Goal: Transaction & Acquisition: Purchase product/service

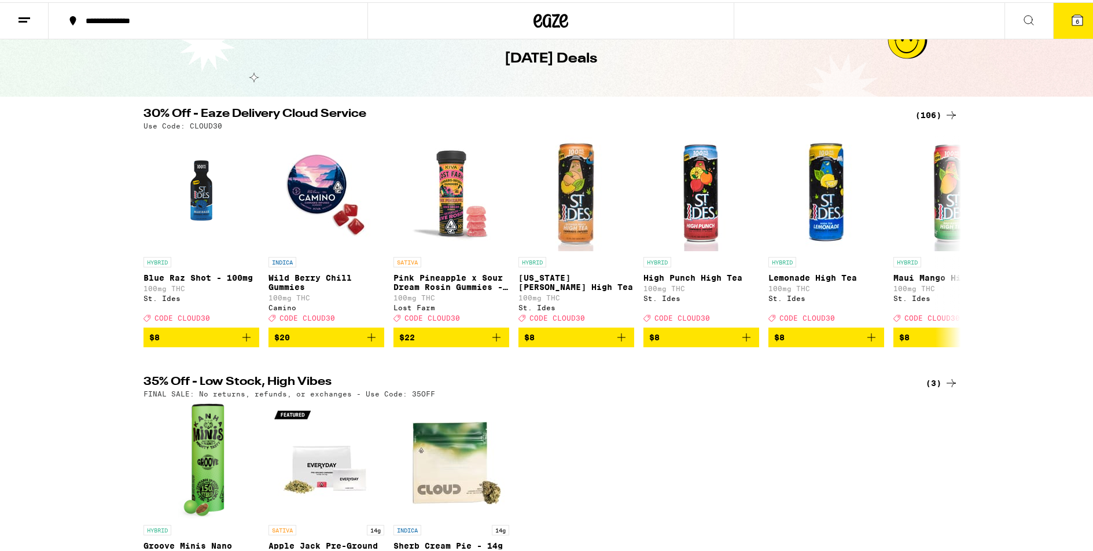
scroll to position [56, 0]
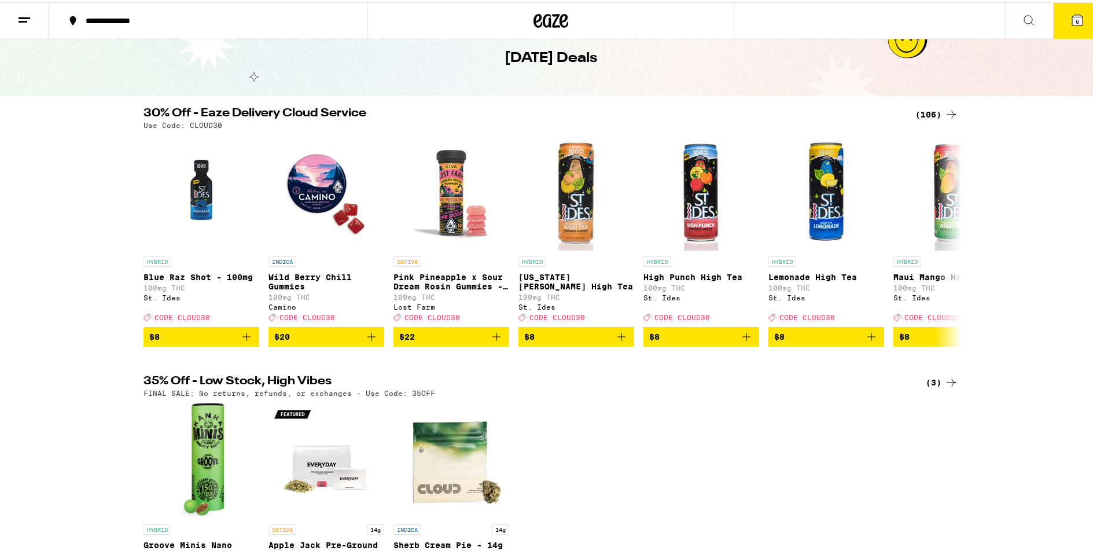
click at [920, 112] on div "(106)" at bounding box center [937, 112] width 43 height 14
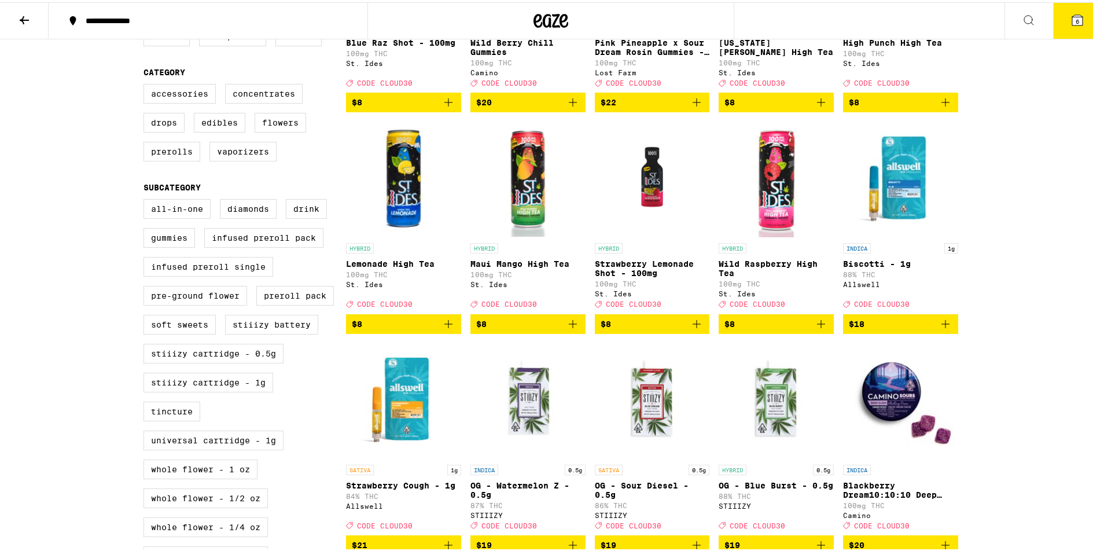
scroll to position [6, 0]
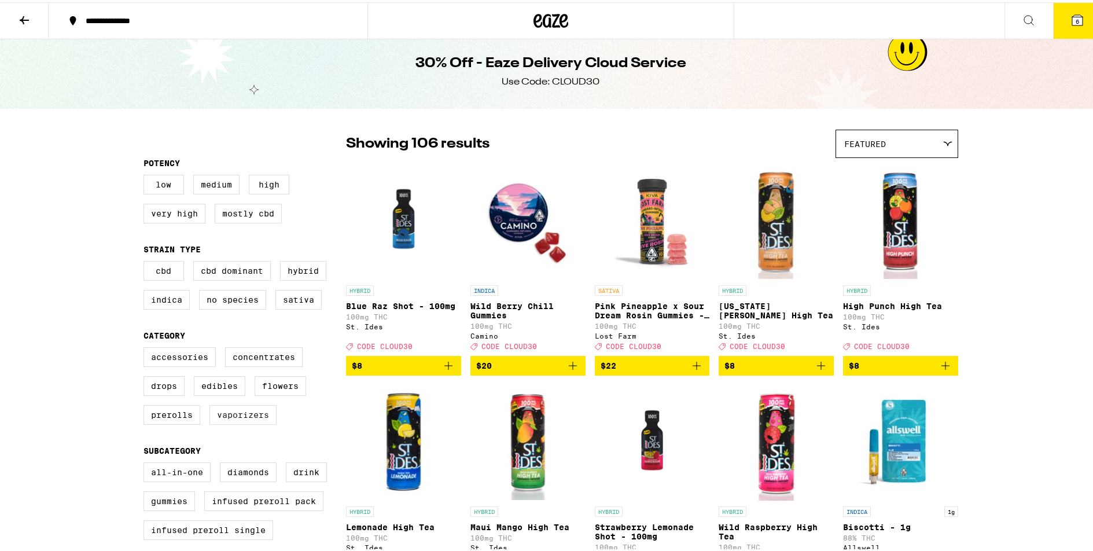
click at [233, 423] on label "Vaporizers" at bounding box center [243, 413] width 67 height 20
click at [146, 347] on input "Vaporizers" at bounding box center [146, 347] width 1 height 1
checkbox input "true"
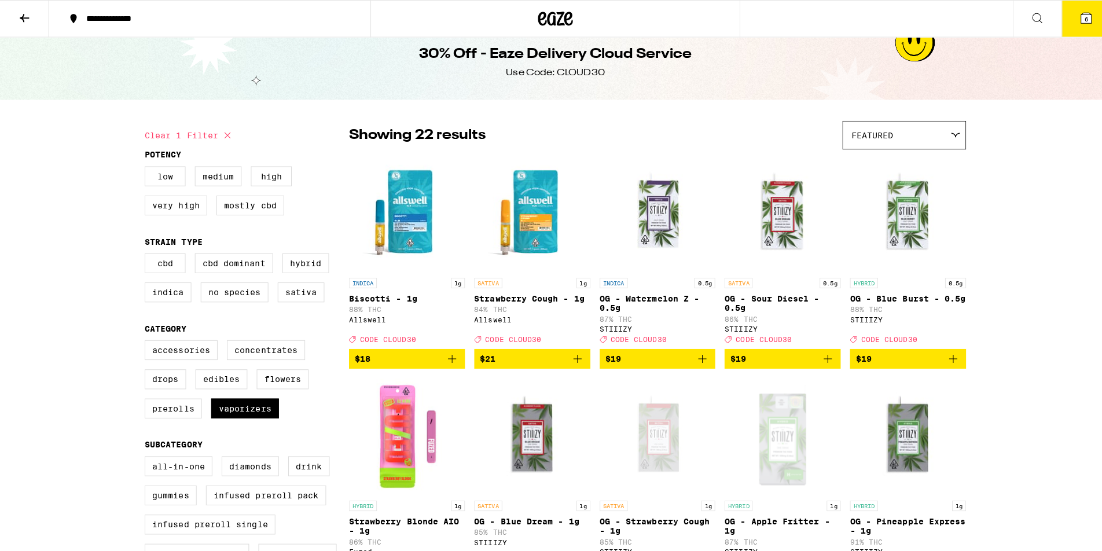
scroll to position [21, 0]
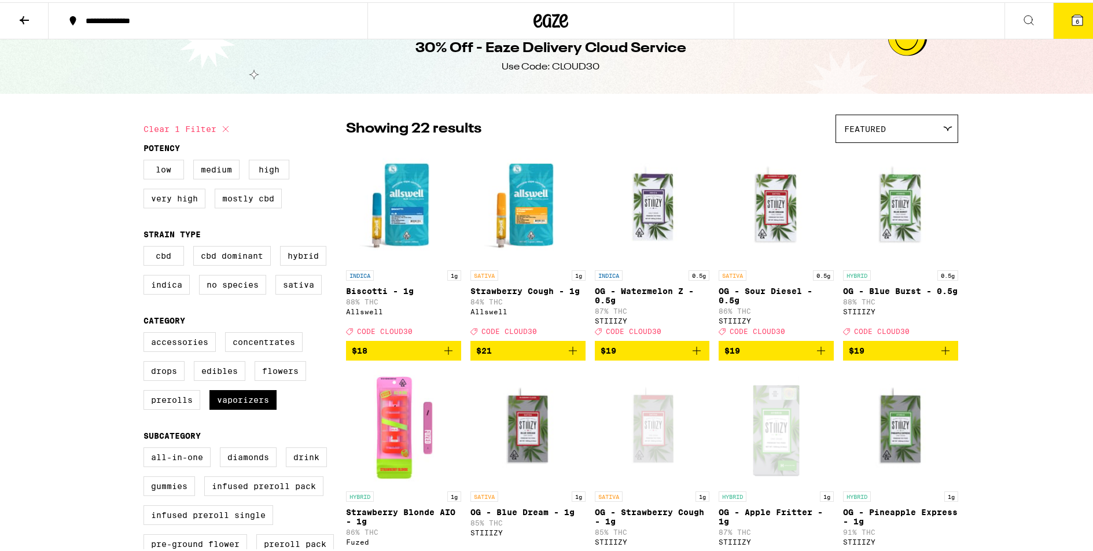
click at [1073, 19] on icon at bounding box center [1078, 18] width 10 height 10
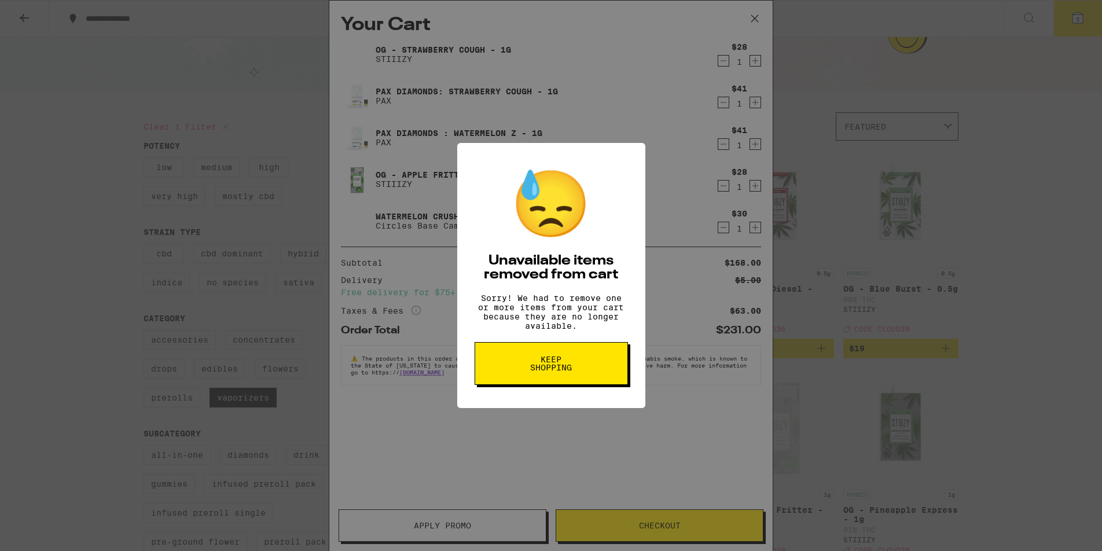
click at [516, 371] on button "Keep Shopping" at bounding box center [551, 363] width 153 height 43
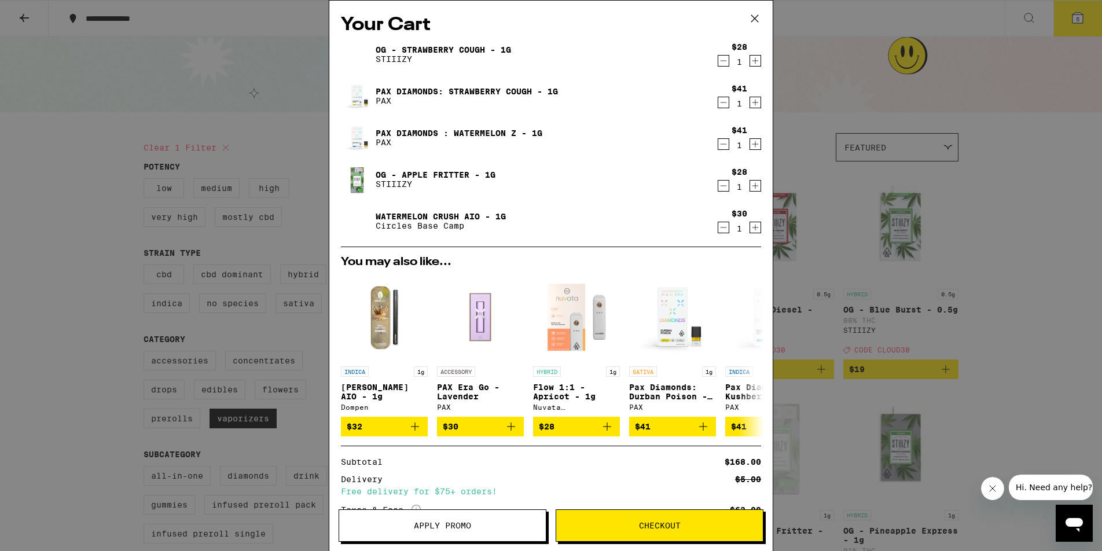
click at [751, 16] on icon at bounding box center [754, 18] width 17 height 17
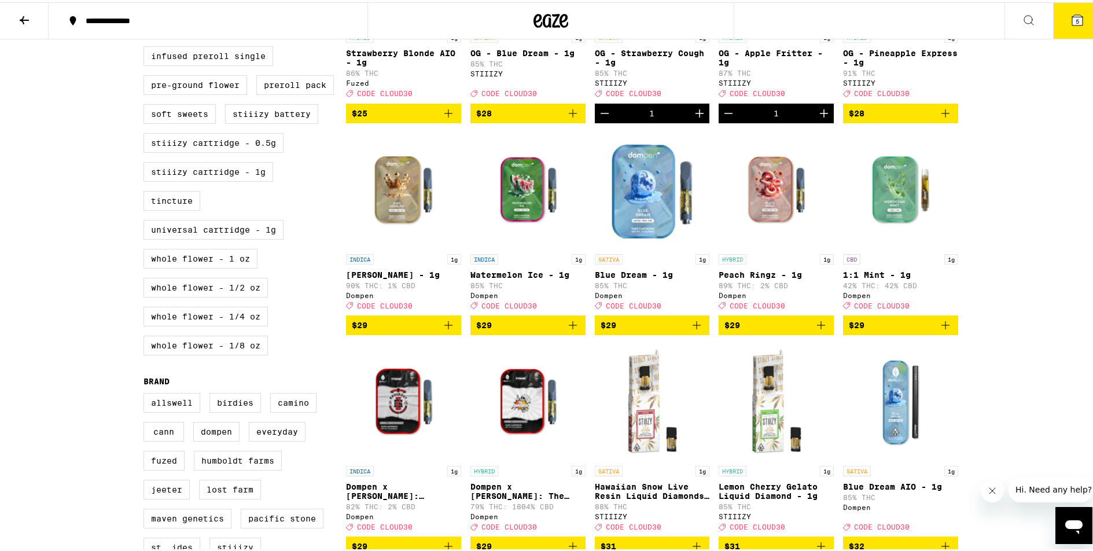
scroll to position [468, 0]
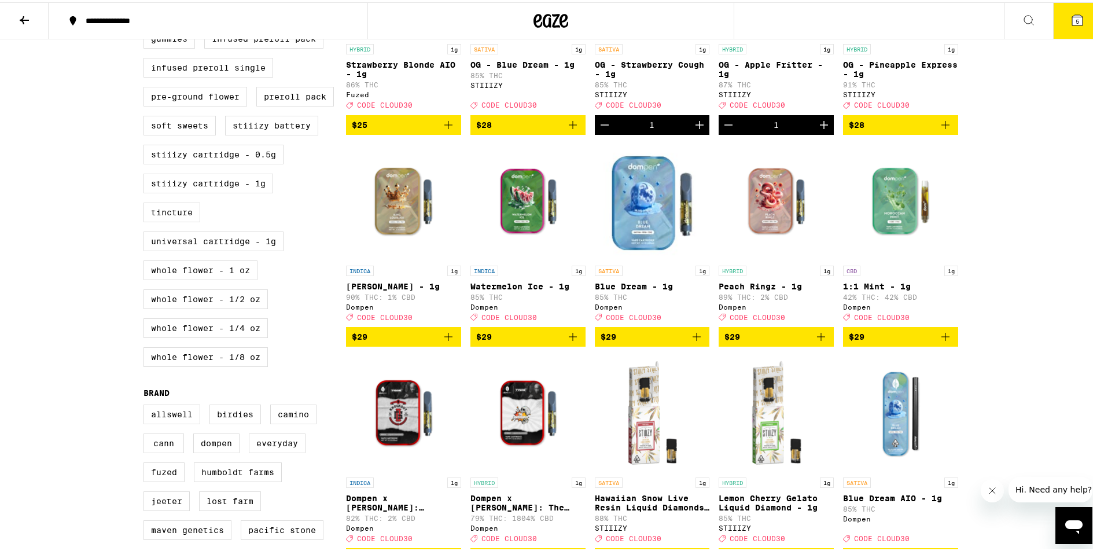
click at [942, 339] on icon "Add to bag" at bounding box center [946, 335] width 8 height 8
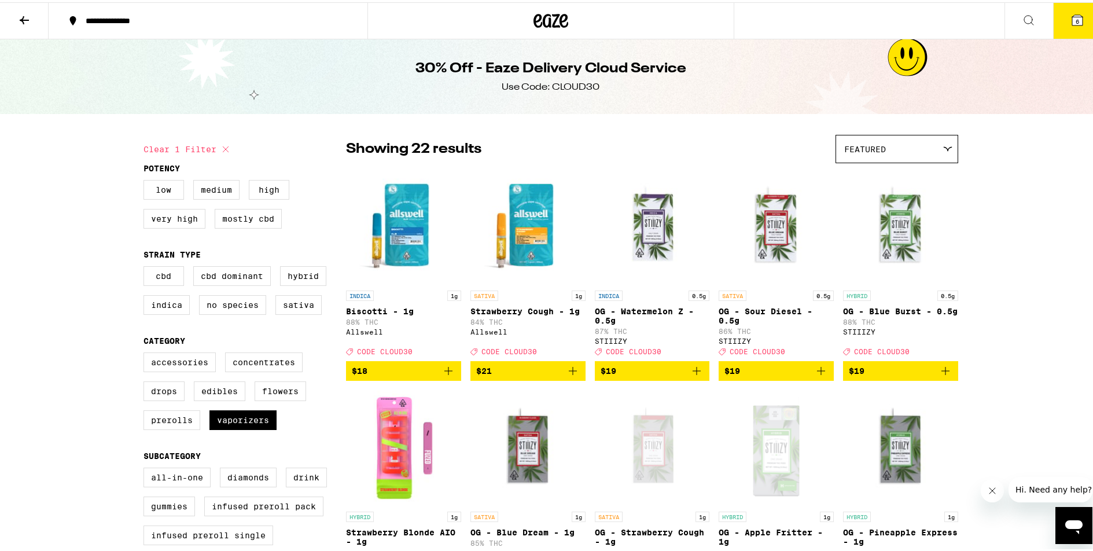
scroll to position [0, 0]
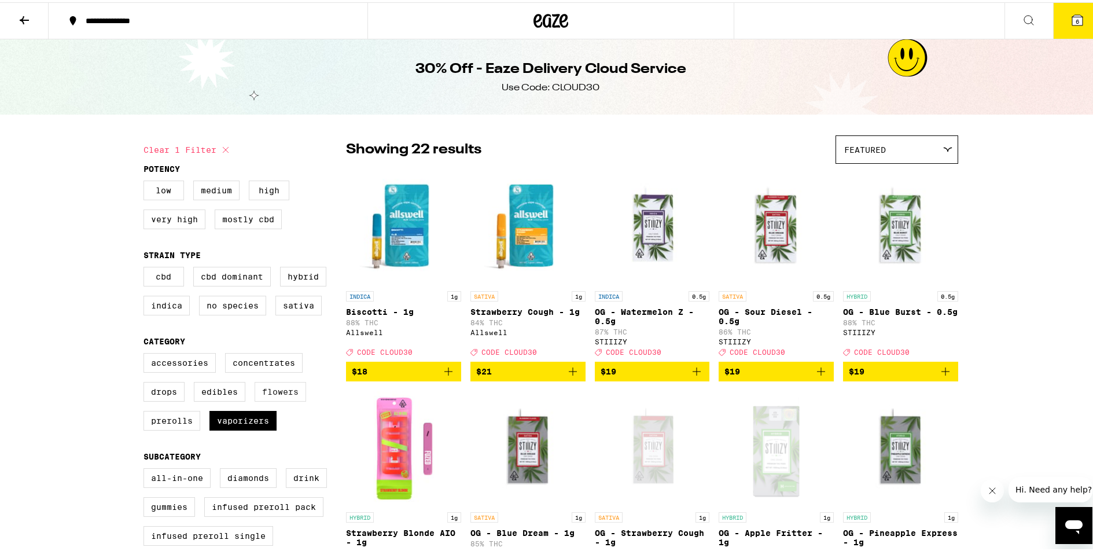
click at [267, 397] on label "Flowers" at bounding box center [281, 390] width 52 height 20
click at [146, 353] on input "Flowers" at bounding box center [146, 353] width 1 height 1
checkbox input "true"
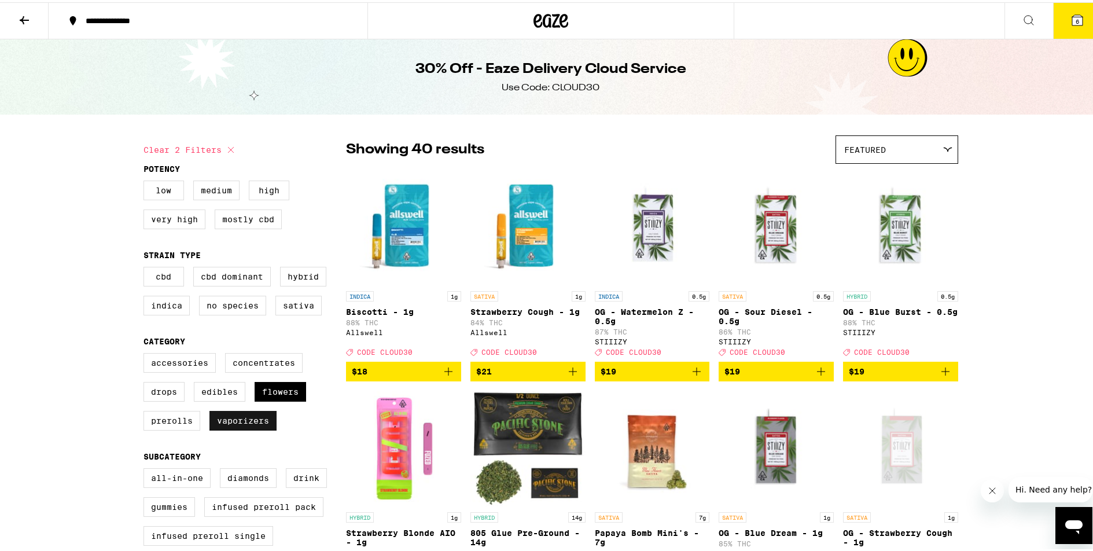
click at [245, 428] on label "Vaporizers" at bounding box center [243, 419] width 67 height 20
click at [146, 353] on input "Vaporizers" at bounding box center [146, 353] width 1 height 1
checkbox input "false"
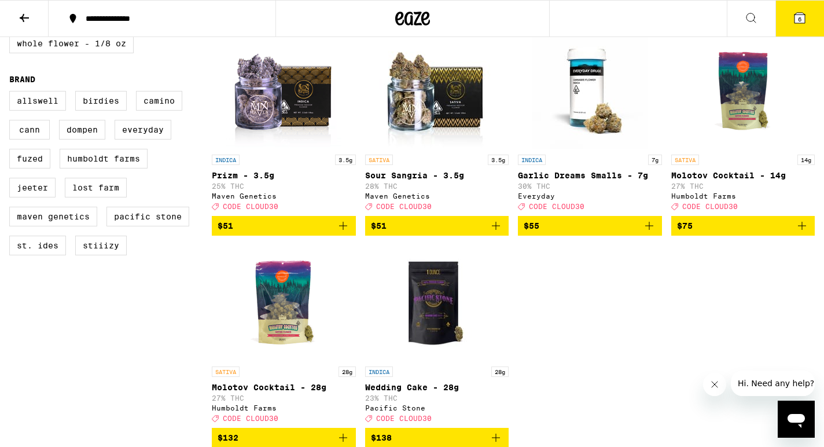
scroll to position [775, 0]
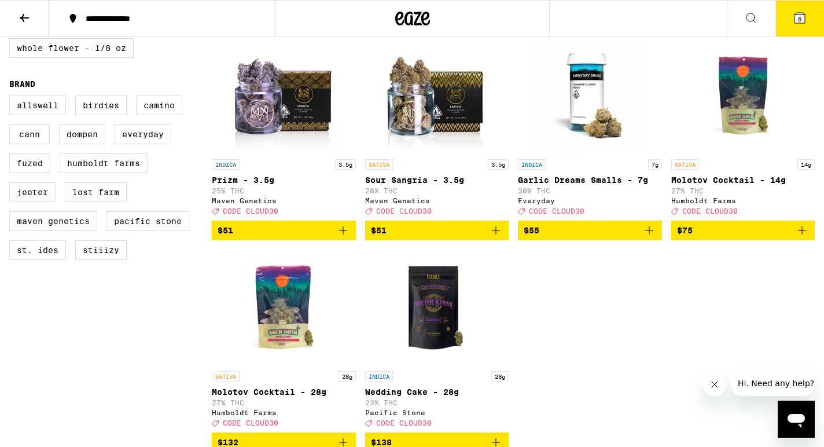
click at [698, 237] on span "$75" at bounding box center [743, 230] width 133 height 14
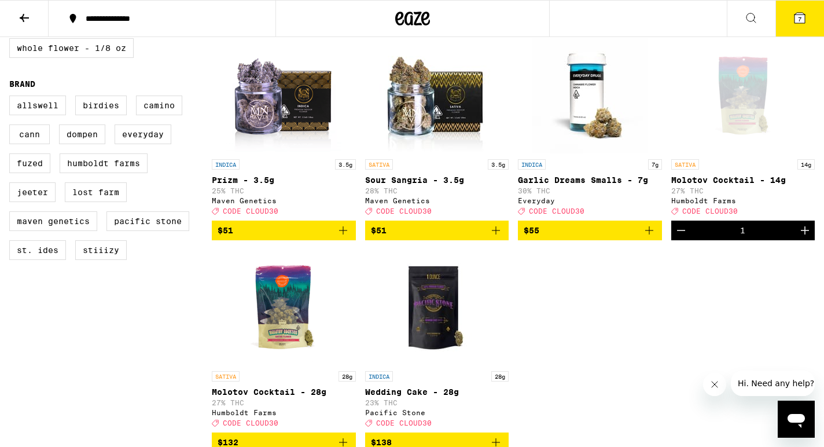
click at [795, 23] on icon at bounding box center [800, 18] width 14 height 14
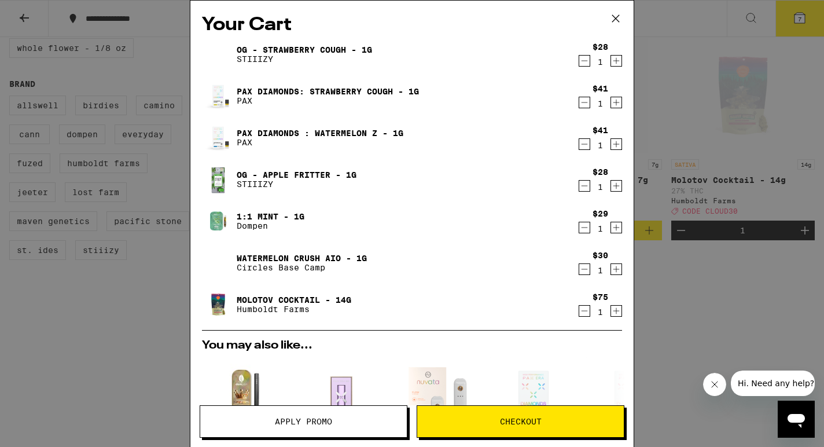
click at [326, 418] on span "Apply Promo" at bounding box center [303, 421] width 57 height 8
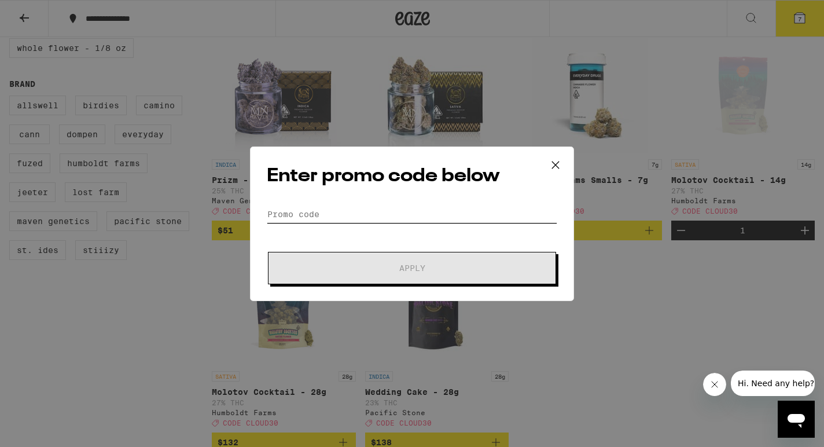
click at [335, 208] on input "Promo Code" at bounding box center [412, 213] width 291 height 17
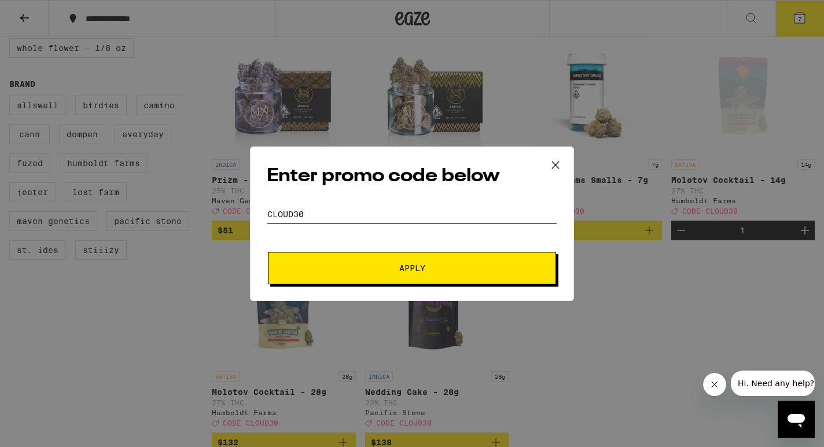
type input "cloud30"
click at [315, 268] on span "Apply" at bounding box center [412, 268] width 208 height 8
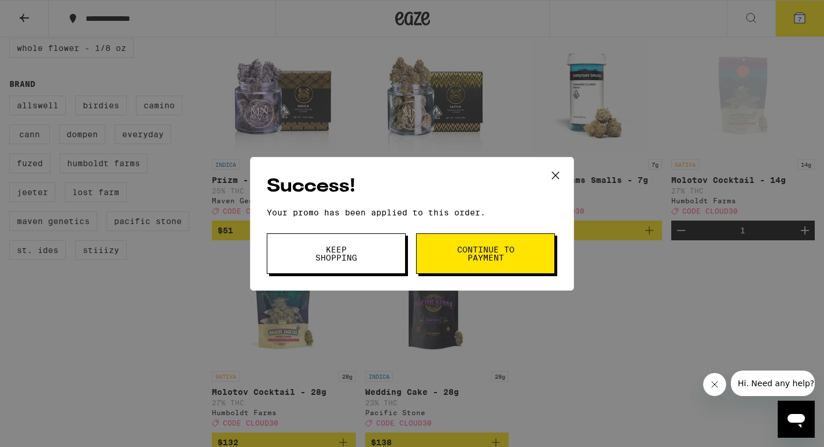
click at [464, 262] on button "Continue to payment" at bounding box center [485, 253] width 139 height 41
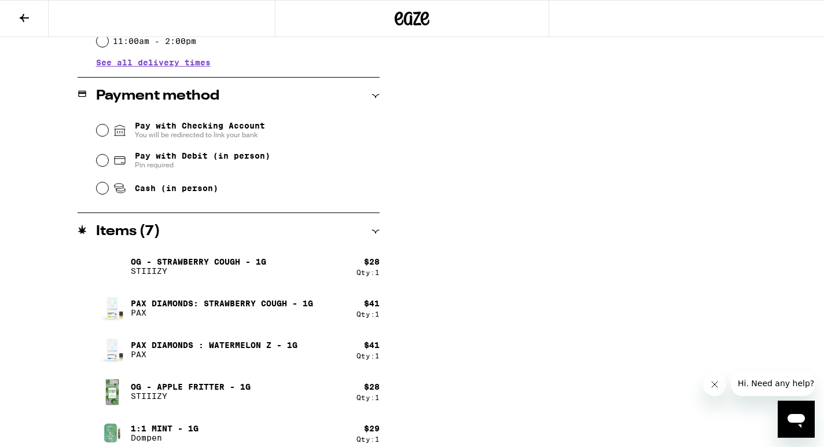
scroll to position [454, 0]
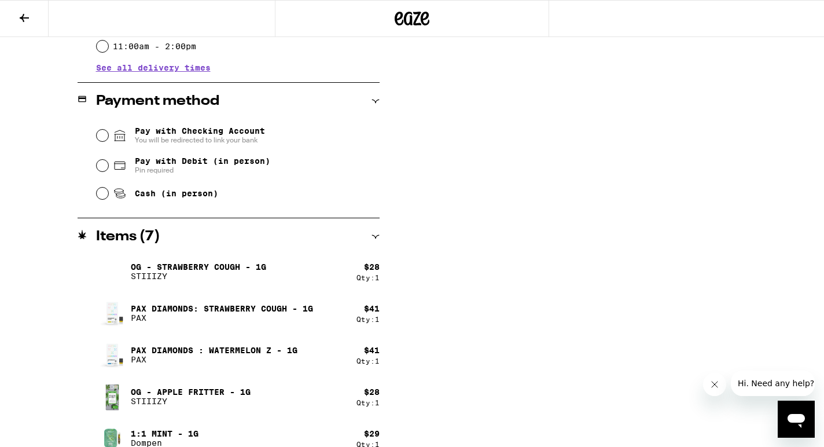
click at [21, 28] on button at bounding box center [24, 19] width 49 height 36
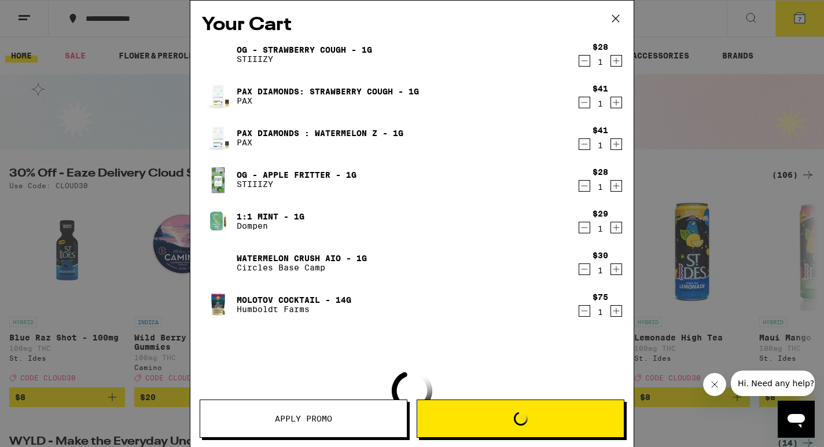
click at [583, 271] on icon "Decrement" at bounding box center [584, 269] width 10 height 14
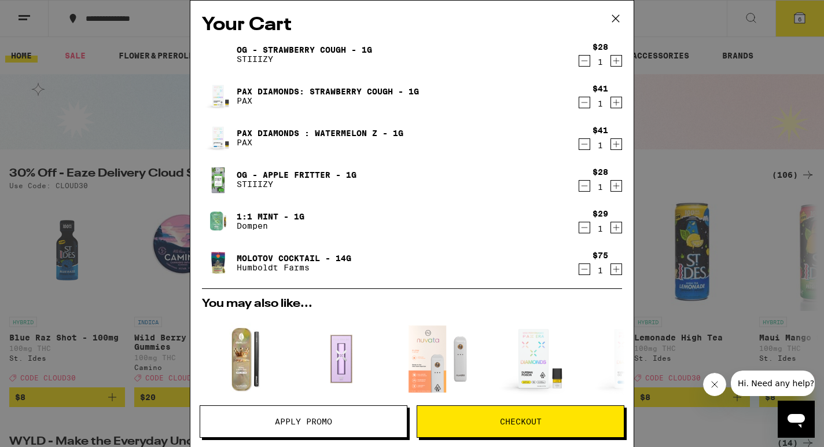
click at [534, 429] on button "Checkout" at bounding box center [521, 421] width 208 height 32
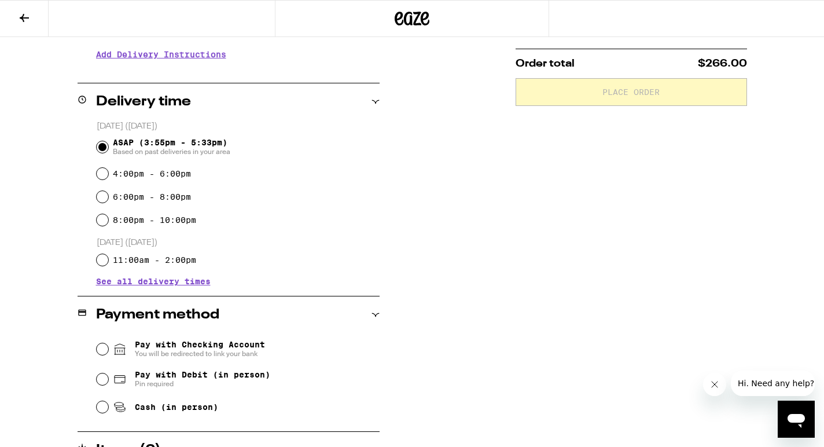
scroll to position [243, 0]
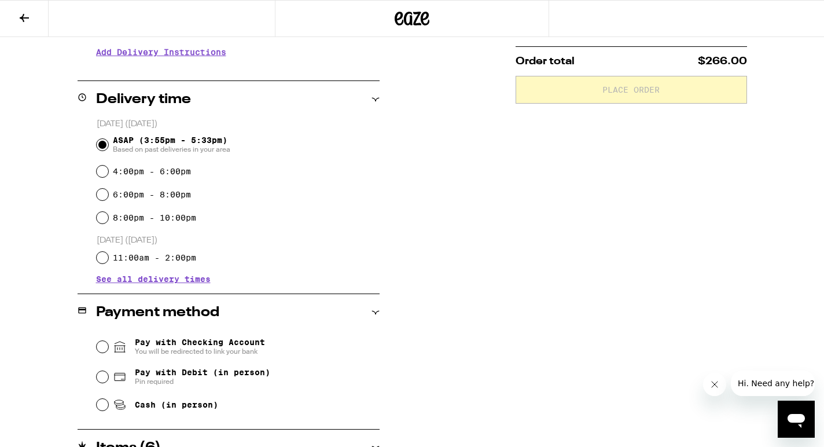
click at [203, 370] on span "Pay with Debit (in person)" at bounding box center [202, 372] width 135 height 9
click at [108, 371] on input "Pay with Debit (in person) Pin required" at bounding box center [103, 377] width 12 height 12
radio input "true"
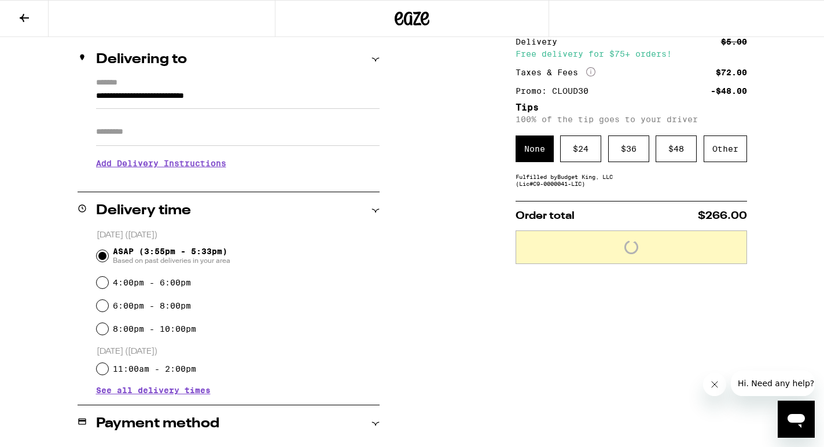
scroll to position [132, 0]
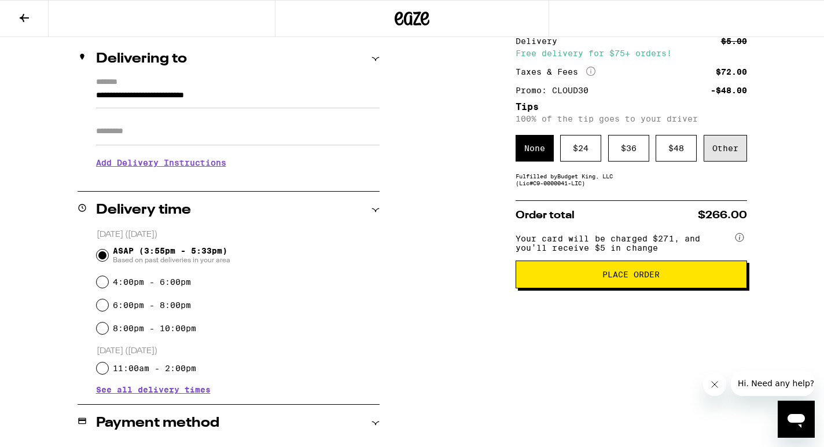
click at [739, 157] on div "Other" at bounding box center [725, 148] width 43 height 27
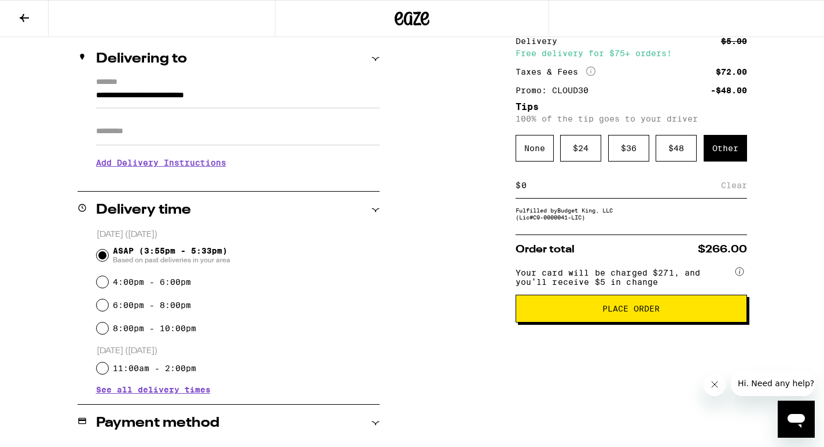
click at [693, 196] on div "$ Clear" at bounding box center [632, 186] width 232 height 26
click at [665, 190] on input at bounding box center [621, 185] width 200 height 10
type input "15"
drag, startPoint x: 644, startPoint y: 313, endPoint x: 617, endPoint y: 274, distance: 47.4
click at [617, 274] on div "Order total $266.00 Your card will be charged $271, and you’ll receive $5 in ch…" at bounding box center [632, 278] width 232 height 88
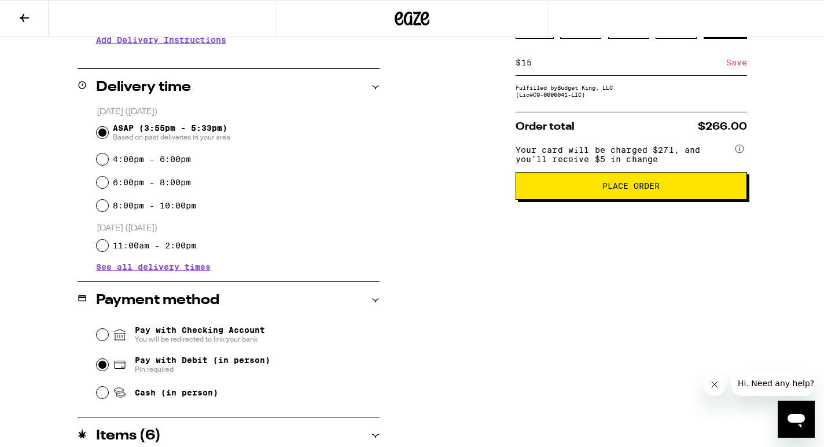
scroll to position [256, 0]
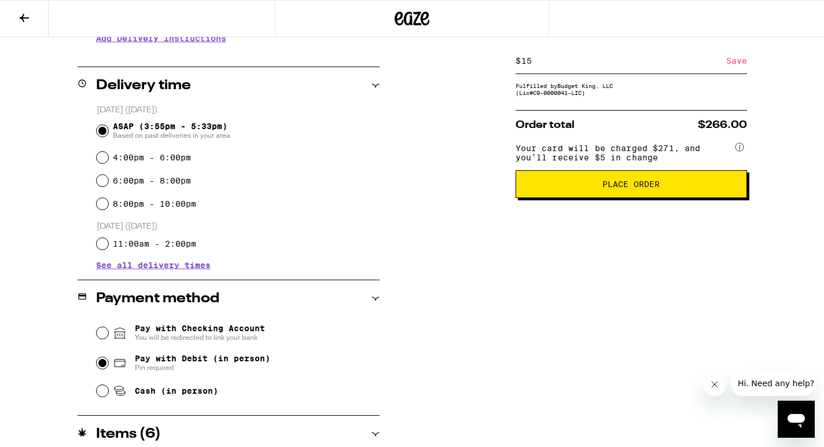
click at [617, 188] on span "Place Order" at bounding box center [631, 184] width 57 height 8
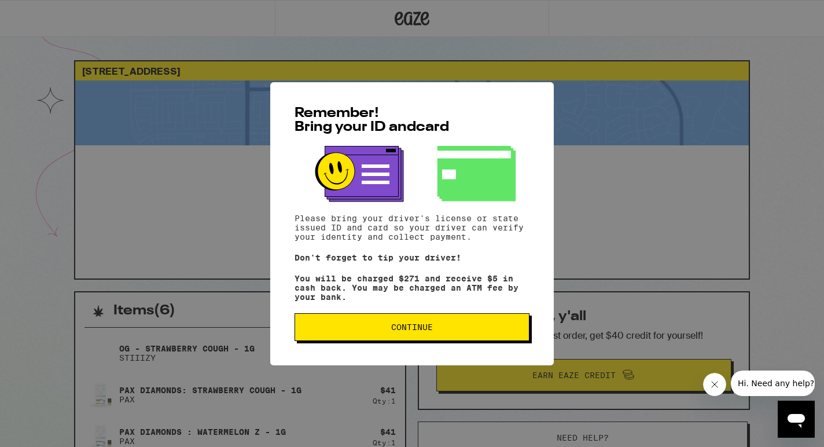
click at [450, 320] on button "Continue" at bounding box center [412, 327] width 235 height 28
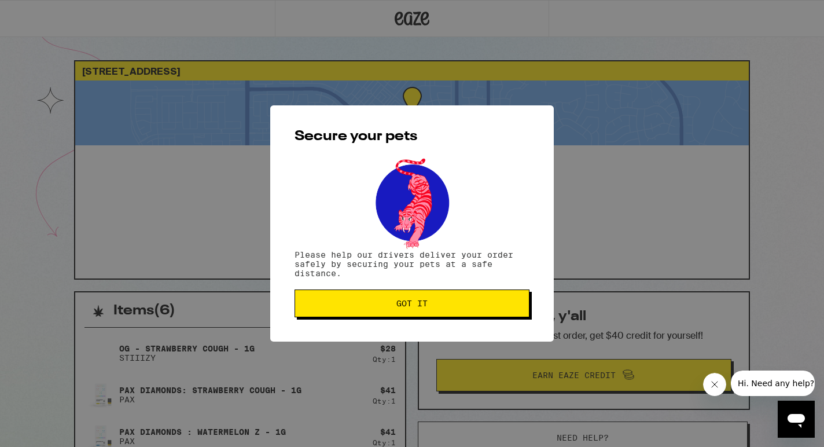
click at [449, 310] on button "Got it" at bounding box center [412, 303] width 235 height 28
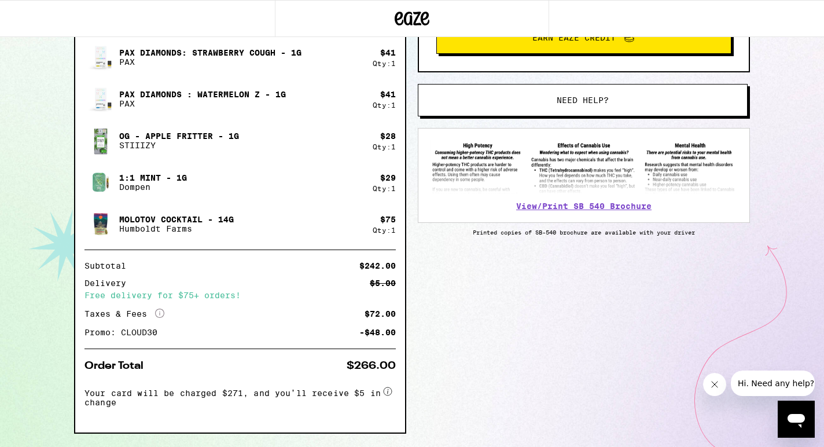
scroll to position [373, 0]
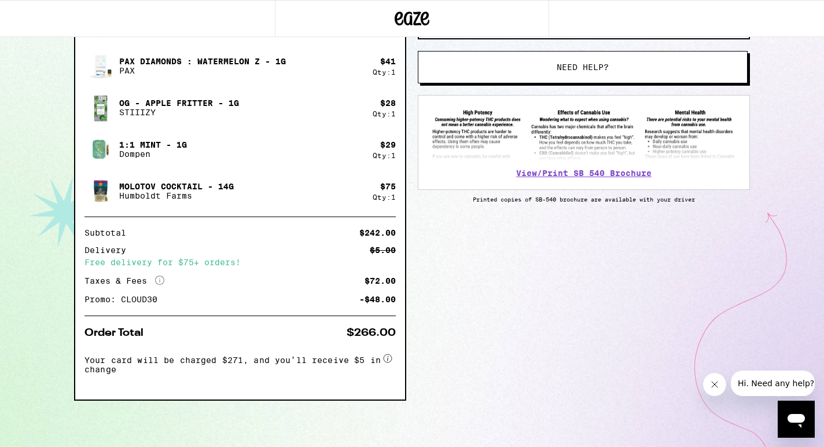
click at [158, 280] on icon "More Info" at bounding box center [159, 280] width 9 height 9
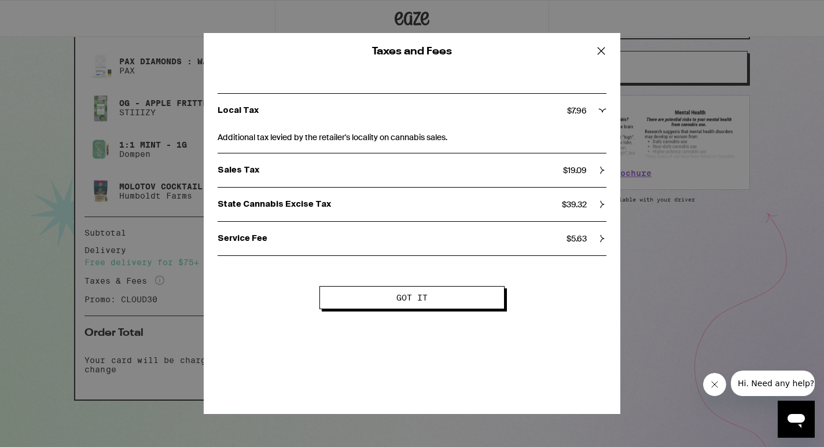
click at [159, 280] on div "Taxes and Fees Local Tax $ 7.96 Additional tax levied by the retailer's localit…" at bounding box center [412, 223] width 824 height 447
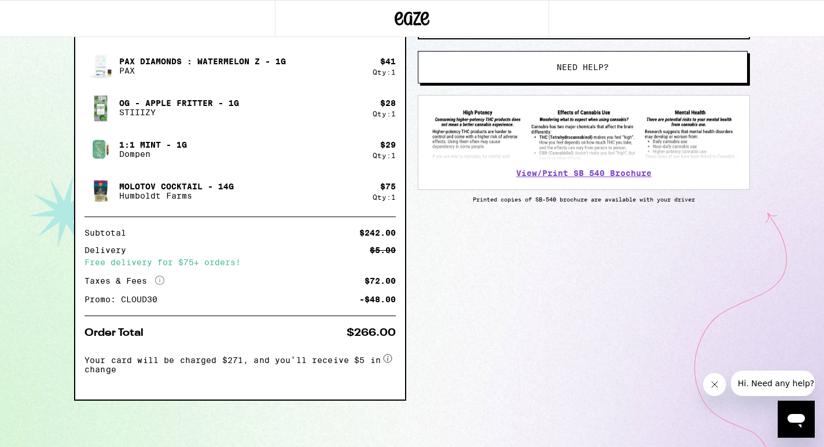
click at [159, 281] on icon at bounding box center [159, 280] width 9 height 9
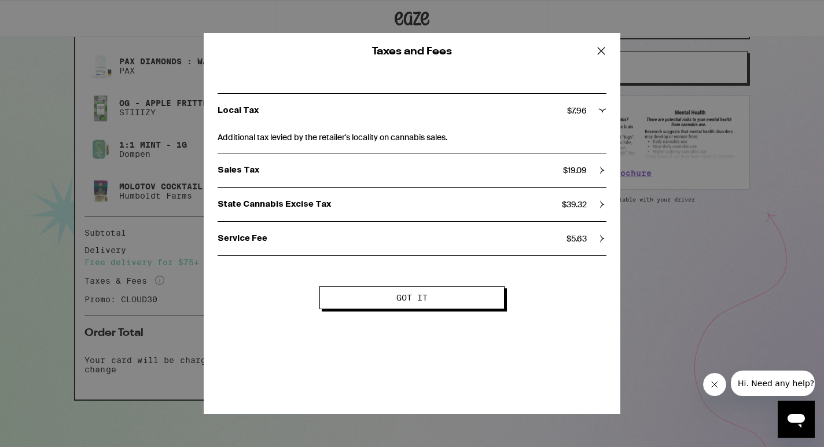
click at [159, 281] on div "Taxes and Fees Local Tax $ 7.96 Additional tax levied by the retailer's localit…" at bounding box center [412, 223] width 824 height 447
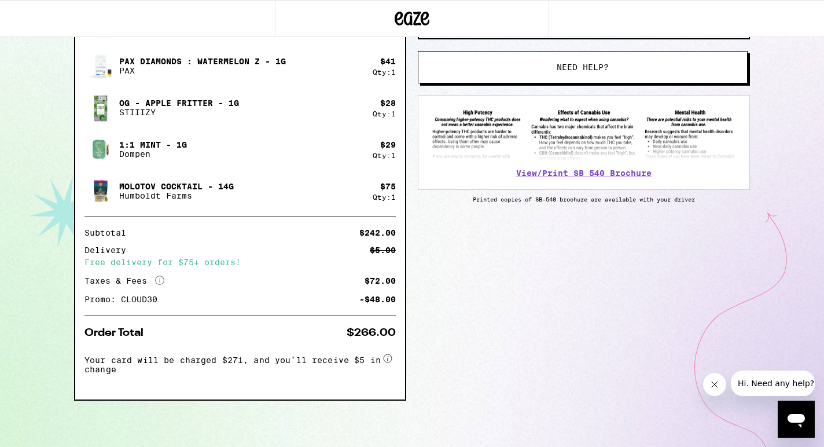
click at [159, 281] on icon at bounding box center [159, 280] width 9 height 9
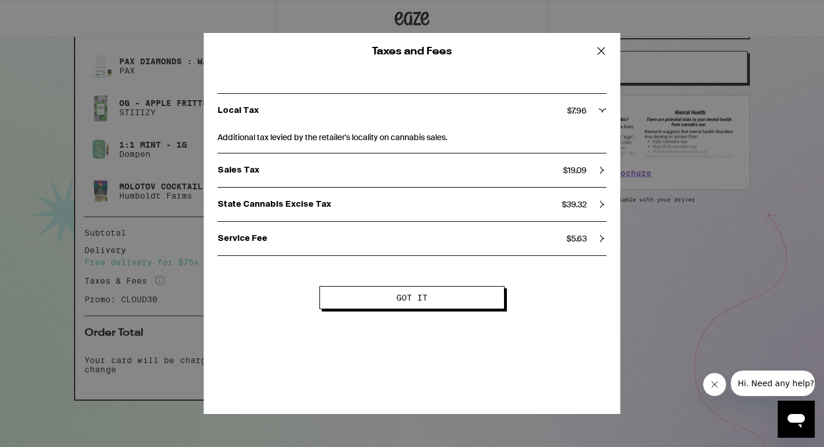
click at [583, 237] on span "$ 5.63" at bounding box center [577, 238] width 20 height 10
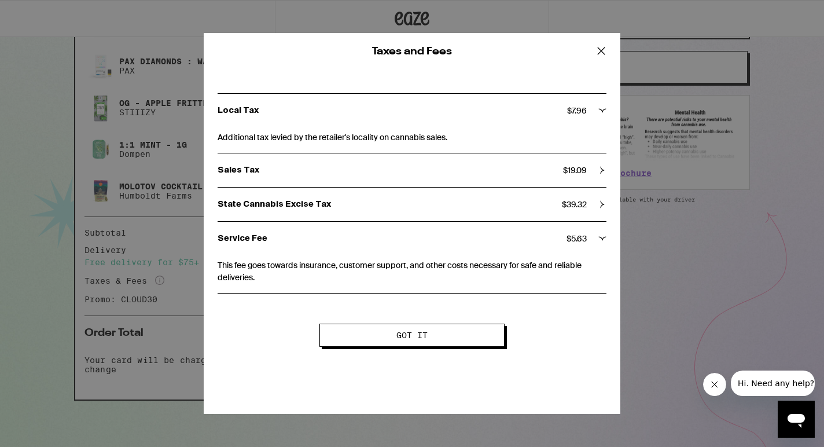
click at [583, 237] on span "$ 5.63" at bounding box center [577, 238] width 20 height 10
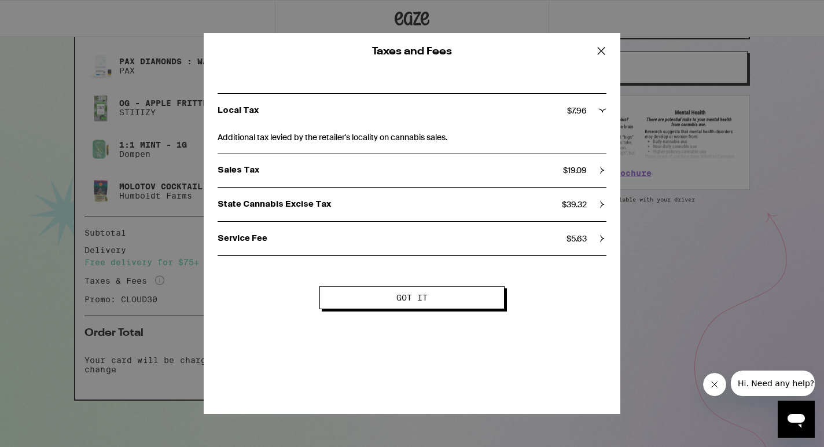
click at [597, 50] on icon at bounding box center [601, 50] width 17 height 17
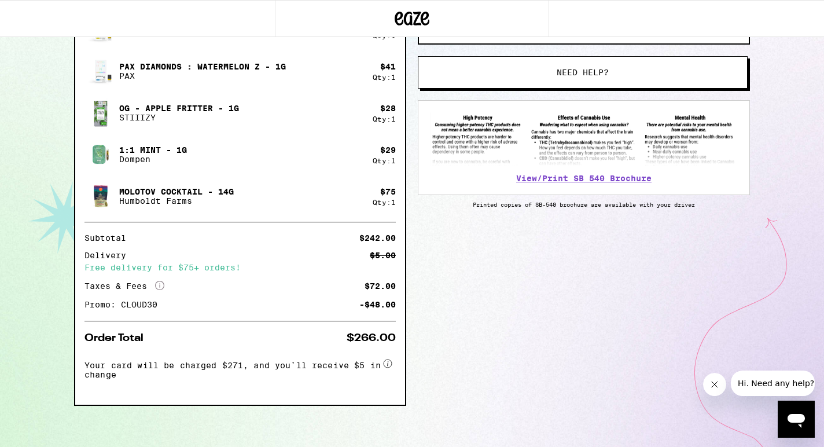
scroll to position [365, 0]
click at [387, 365] on icon at bounding box center [387, 364] width 1 height 5
click at [387, 363] on circle at bounding box center [388, 364] width 8 height 8
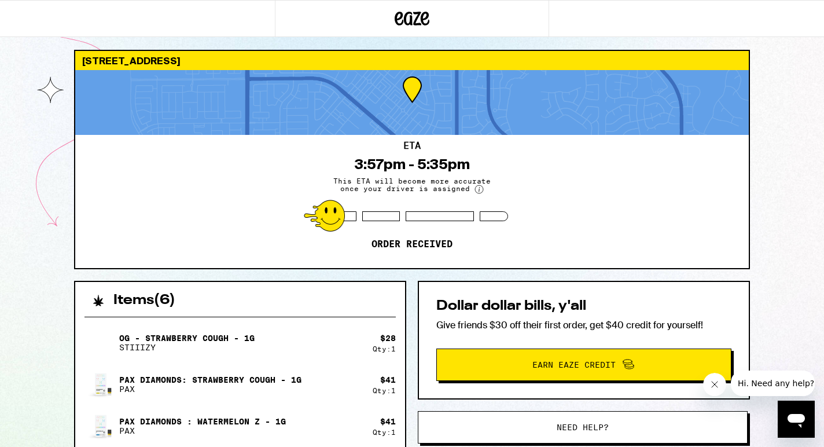
scroll to position [0, 0]
